Goal: Task Accomplishment & Management: Manage account settings

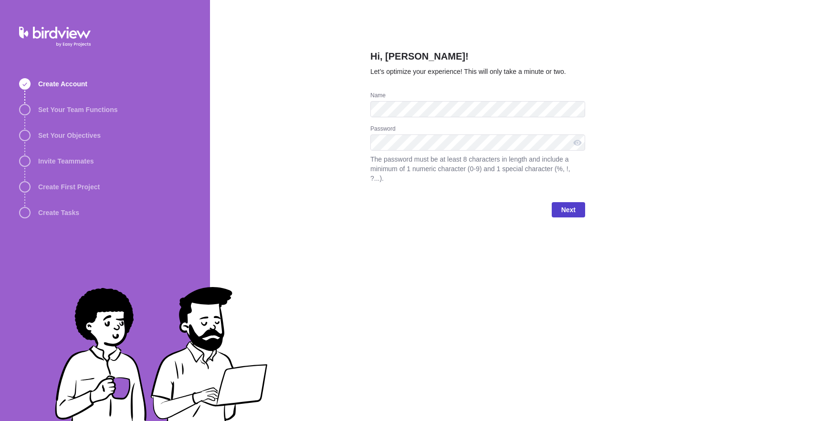
click at [556, 217] on span "Next" at bounding box center [567, 209] width 33 height 15
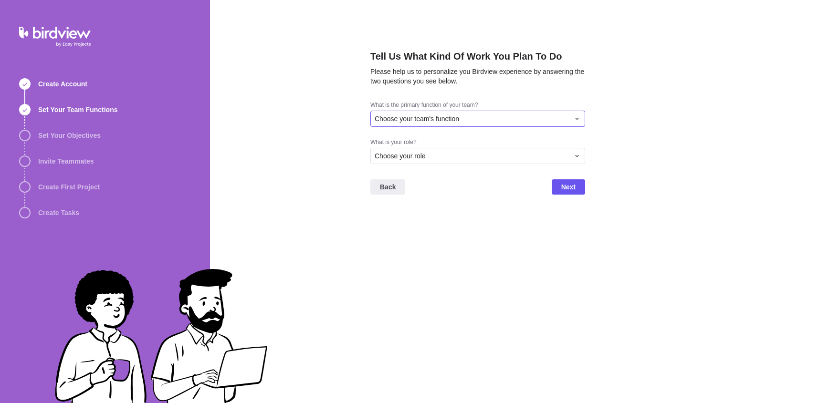
click at [401, 124] on span "Choose your team's function" at bounding box center [416, 119] width 84 height 10
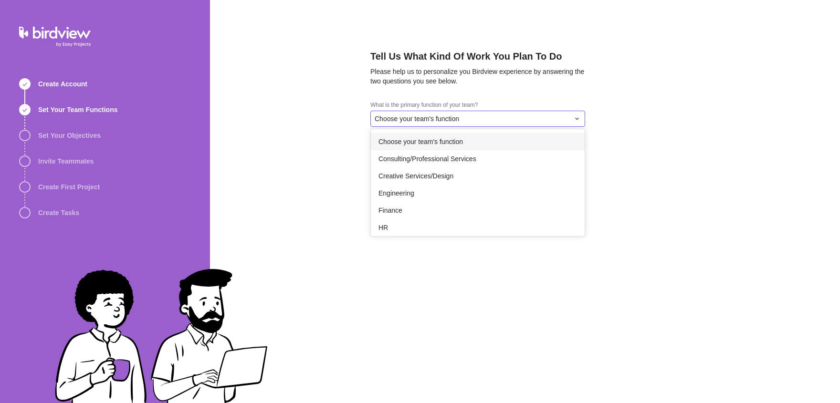
click at [451, 164] on span "Consulting/Professional Services" at bounding box center [427, 159] width 98 height 10
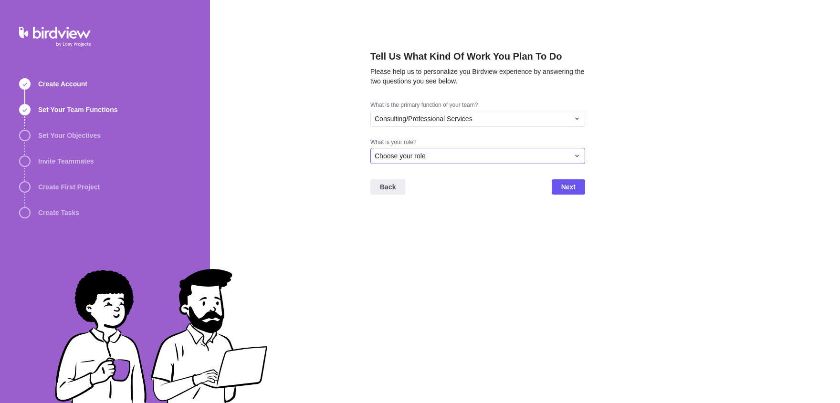
click at [479, 161] on div "Choose your role" at bounding box center [471, 156] width 195 height 10
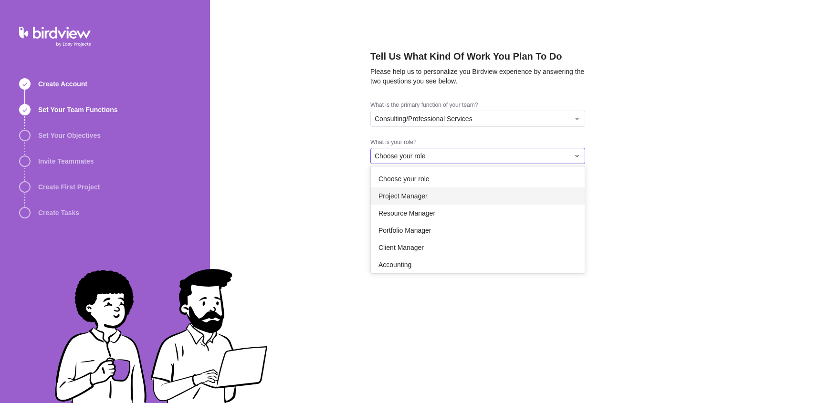
click at [506, 205] on div "Project Manager" at bounding box center [478, 195] width 214 height 17
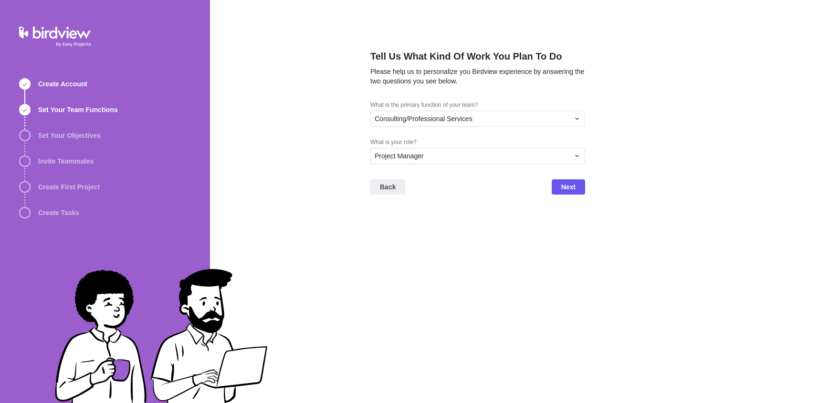
click at [533, 172] on div "What is your role? Project Manager" at bounding box center [477, 154] width 215 height 33
click at [522, 161] on div "Project Manager" at bounding box center [471, 156] width 195 height 10
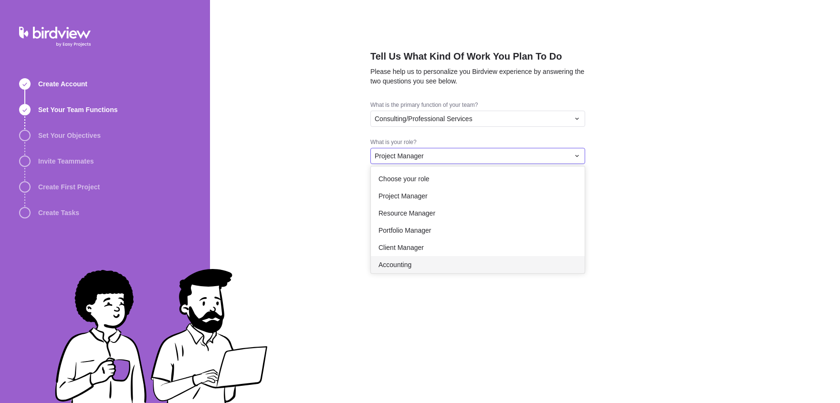
click at [479, 273] on div "Accounting" at bounding box center [478, 264] width 214 height 17
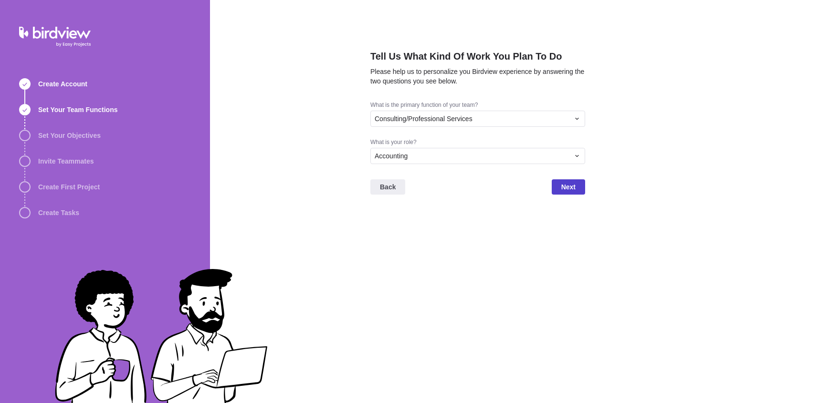
click at [577, 195] on span "Next" at bounding box center [567, 186] width 33 height 15
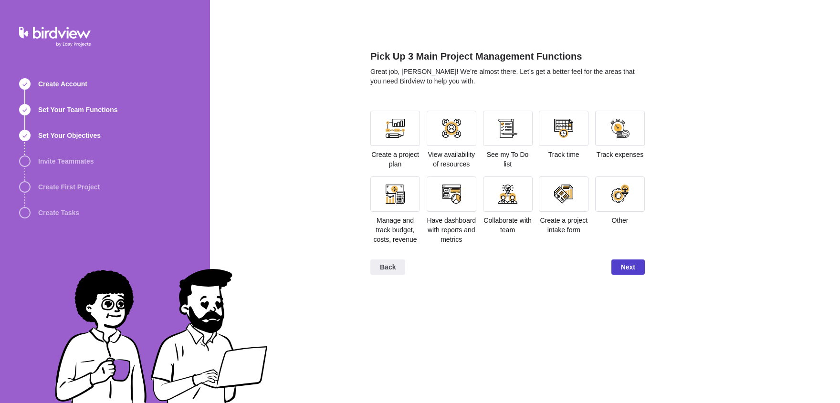
click at [629, 275] on span "Next" at bounding box center [627, 267] width 33 height 15
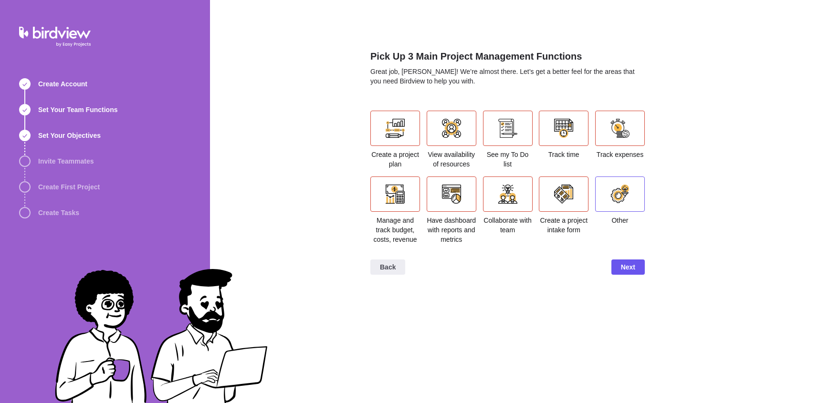
click at [606, 196] on div at bounding box center [620, 194] width 50 height 35
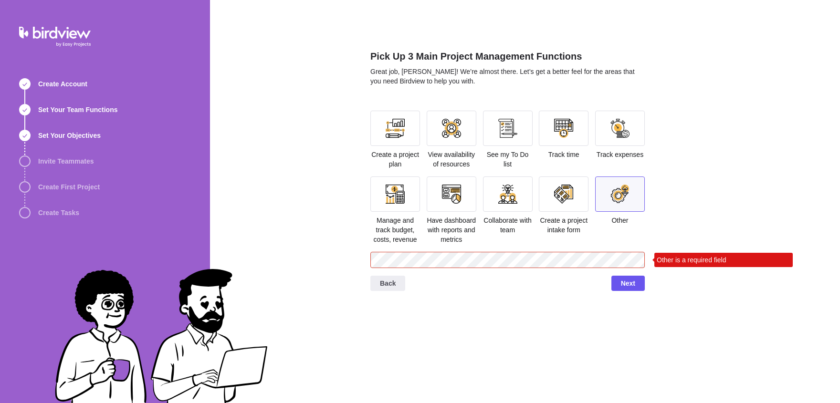
click at [557, 225] on div "Create a project intake form" at bounding box center [564, 206] width 50 height 58
click at [564, 204] on div at bounding box center [563, 194] width 19 height 19
click at [515, 212] on div at bounding box center [508, 194] width 50 height 35
click at [621, 289] on span "Next" at bounding box center [628, 283] width 14 height 11
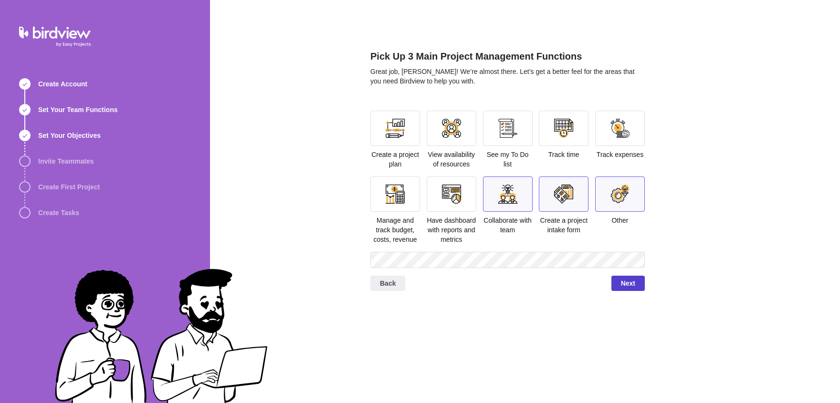
click at [627, 289] on span "Next" at bounding box center [628, 283] width 14 height 11
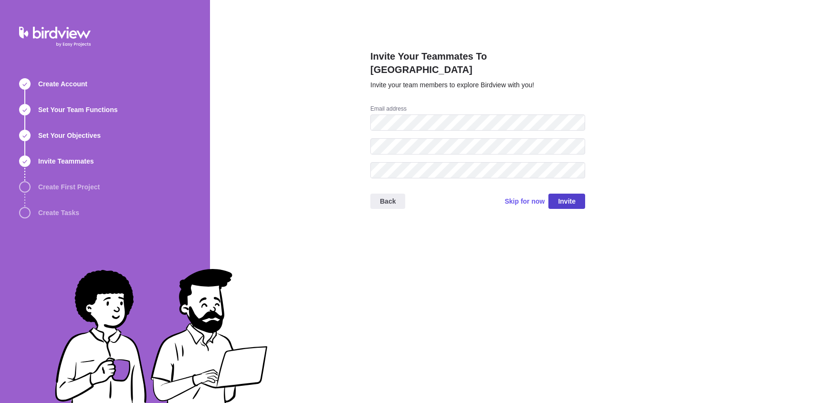
click at [569, 196] on span "Invite" at bounding box center [567, 201] width 18 height 11
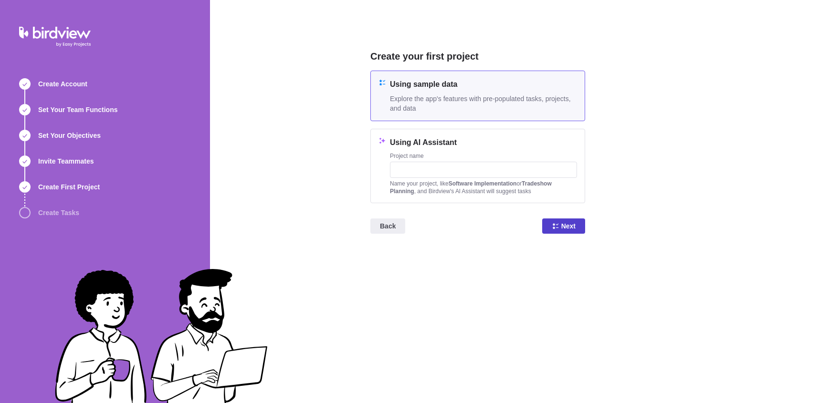
click at [563, 229] on span "Next" at bounding box center [568, 225] width 14 height 11
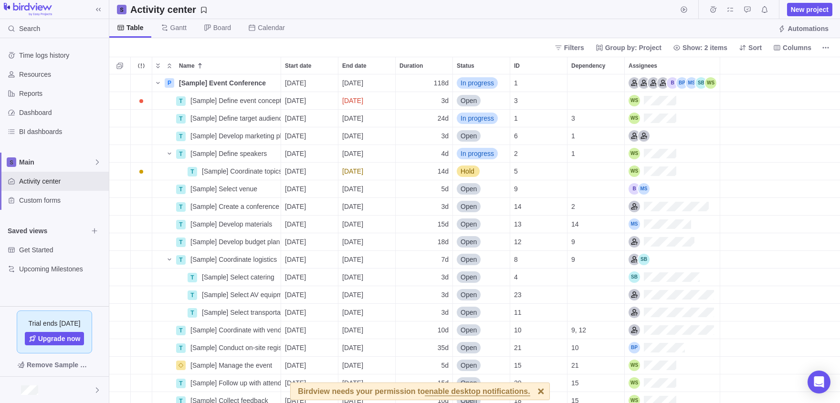
scroll to position [0, 0]
click at [160, 85] on icon "Name" at bounding box center [158, 83] width 8 height 8
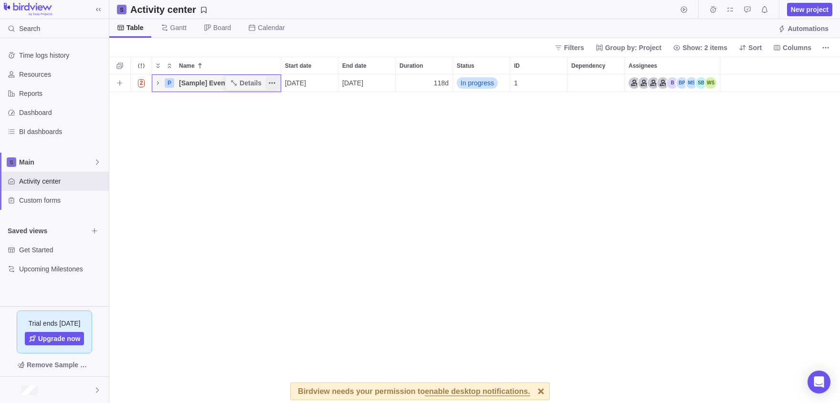
click at [275, 85] on icon "More actions" at bounding box center [272, 83] width 8 height 8
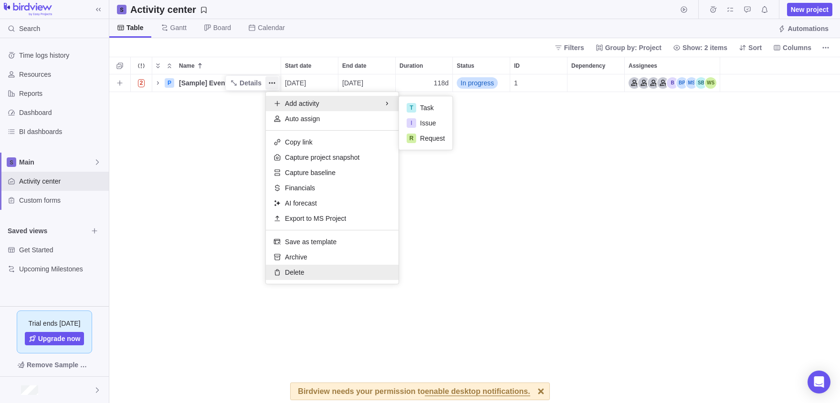
click at [312, 270] on div "Delete" at bounding box center [332, 272] width 133 height 15
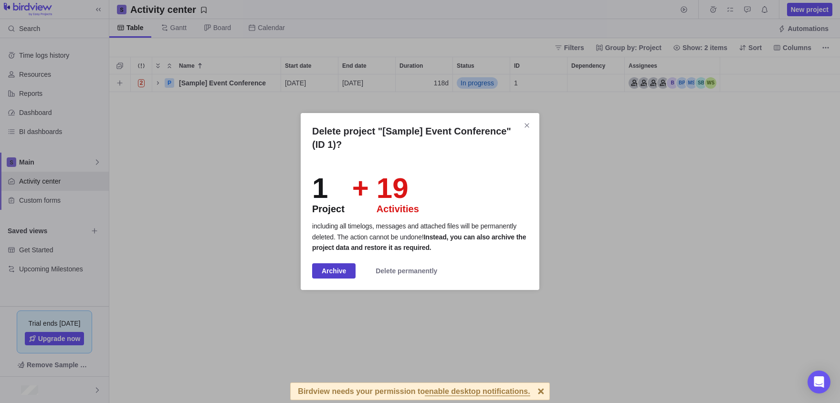
click at [344, 274] on span "Archive" at bounding box center [334, 270] width 24 height 11
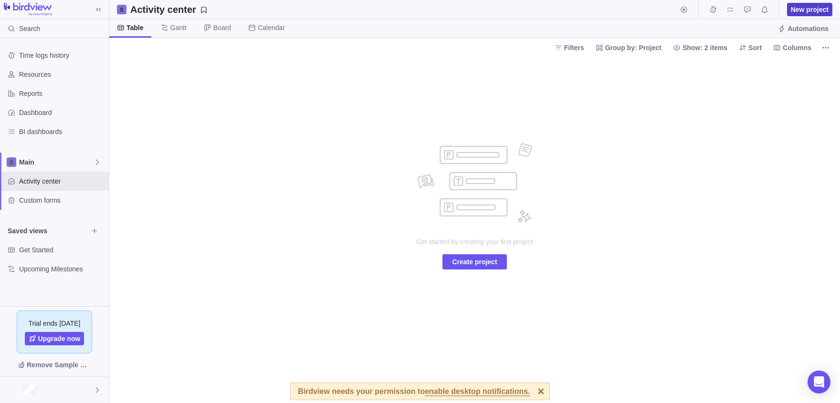
click at [810, 5] on span "New project" at bounding box center [809, 10] width 38 height 10
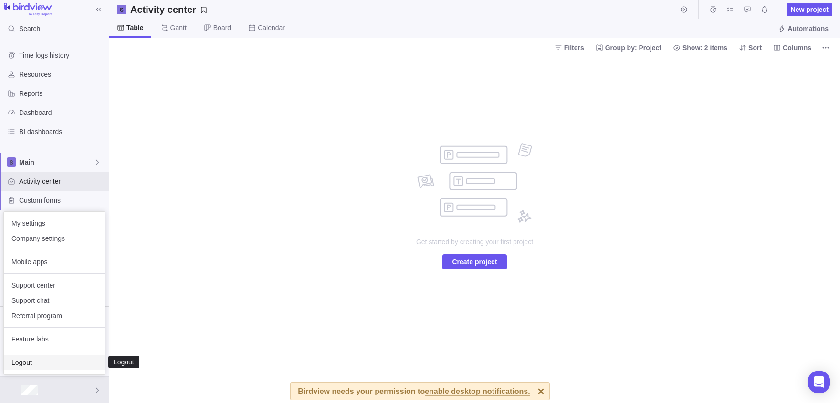
click at [47, 363] on span "Logout" at bounding box center [54, 363] width 86 height 10
